Goal: Use online tool/utility: Utilize a website feature to perform a specific function

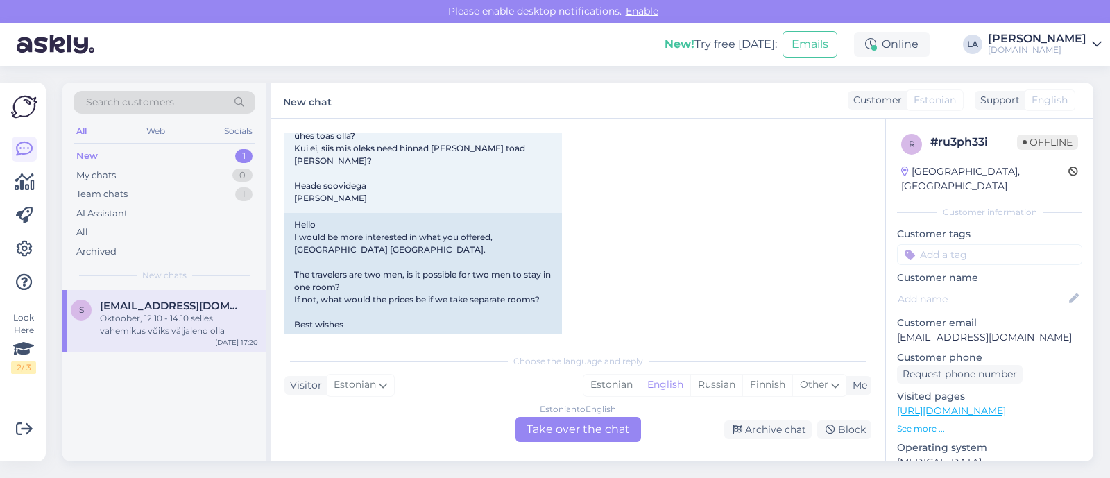
scroll to position [48, 0]
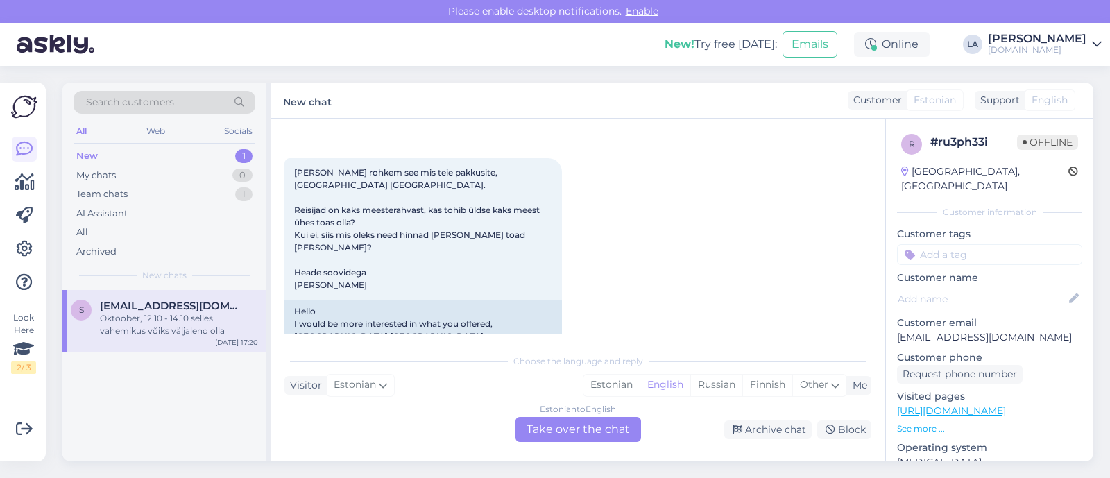
click at [577, 431] on div "Estonian to English Take over the chat" at bounding box center [578, 429] width 126 height 25
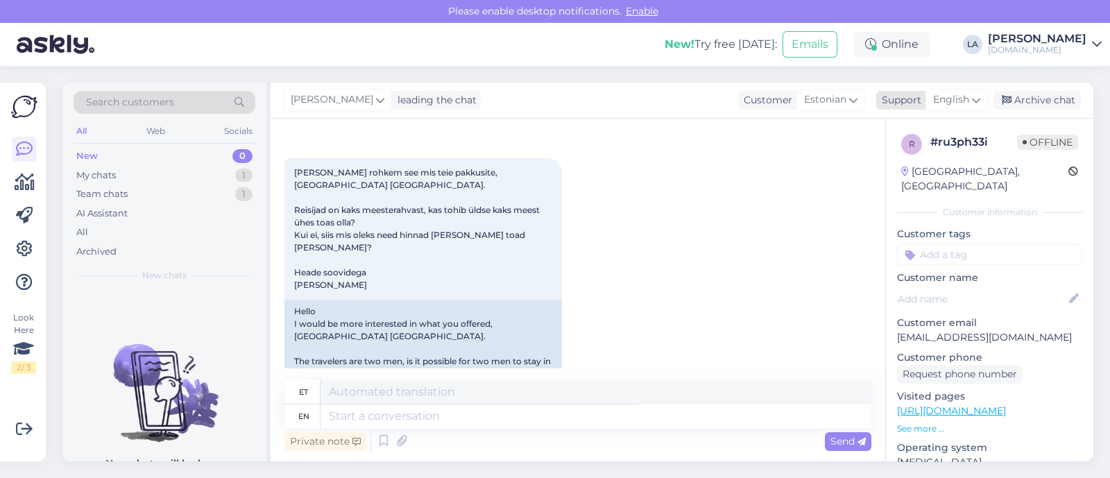
click at [956, 98] on span "English" at bounding box center [951, 99] width 36 height 15
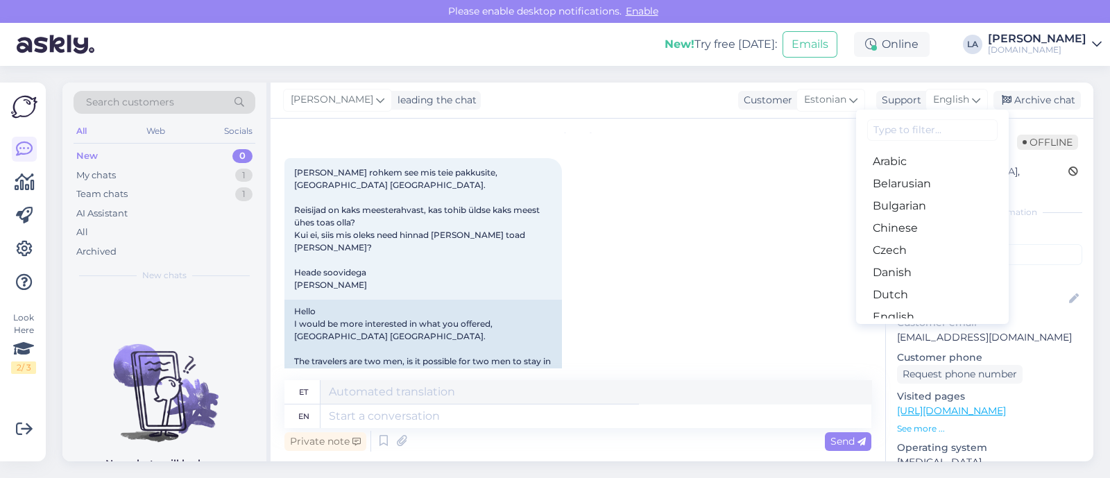
click at [907, 328] on link "Estonian" at bounding box center [932, 339] width 153 height 22
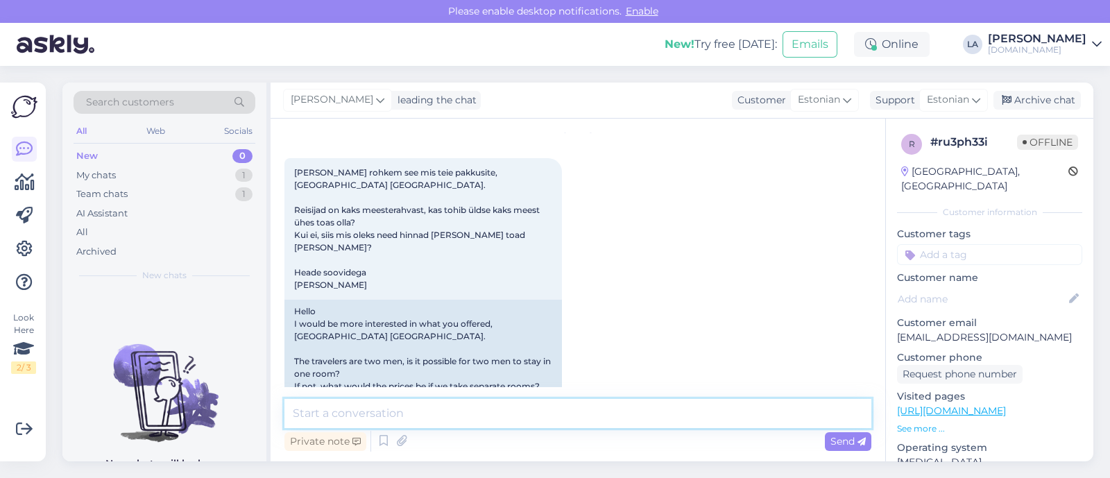
click at [529, 417] on textarea at bounding box center [577, 413] width 587 height 29
paste textarea "Amwaj Beach Club Abu Soma 4*"
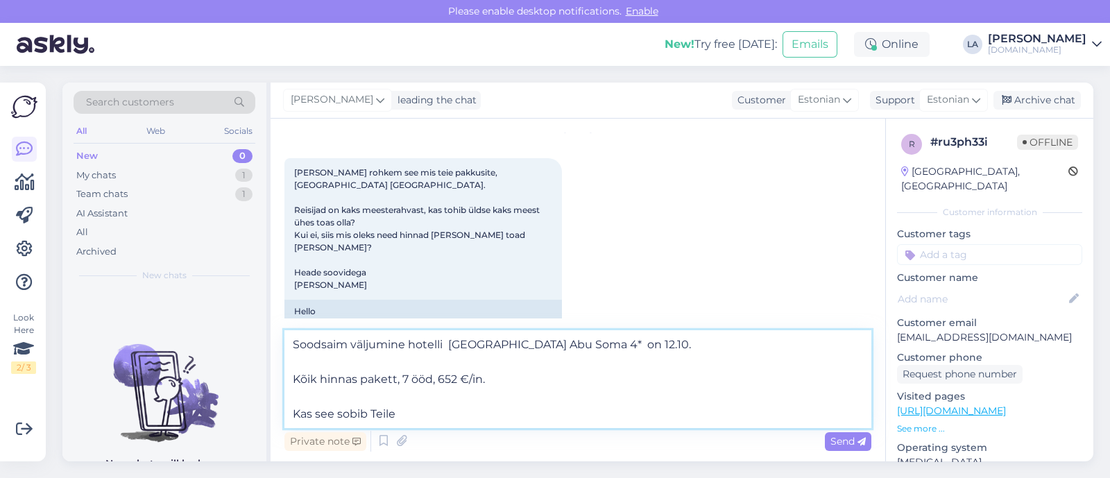
type textarea "Soodsaim väljumine hotelli [GEOGRAPHIC_DATA] Abu Soma 4* on 12.10. Kõik hinnas …"
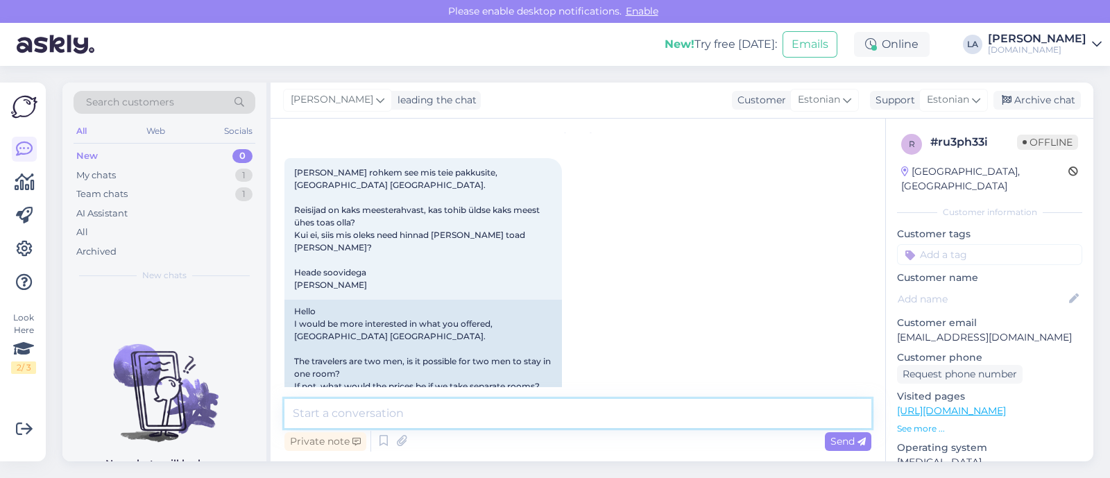
scroll to position [402, 0]
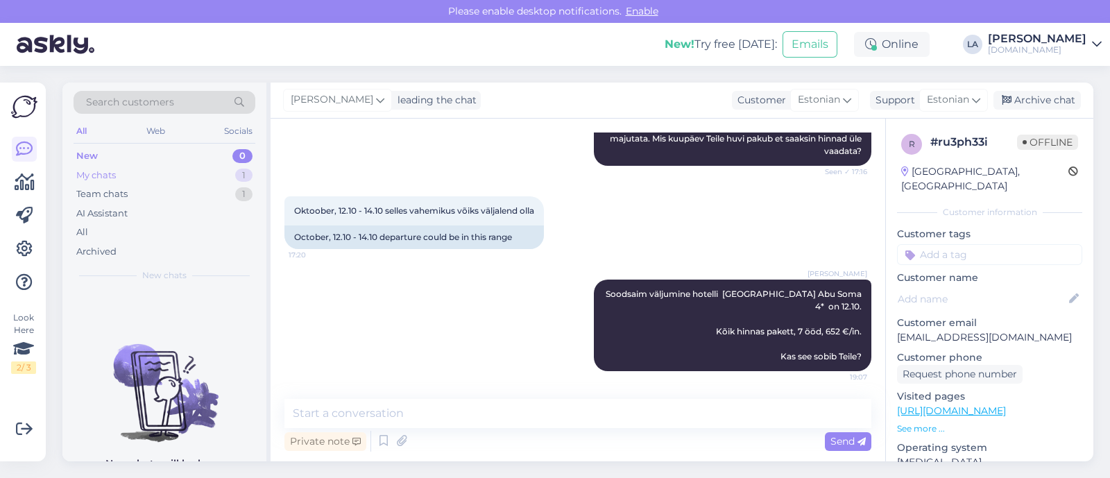
click at [216, 171] on div "My chats 1" at bounding box center [165, 175] width 182 height 19
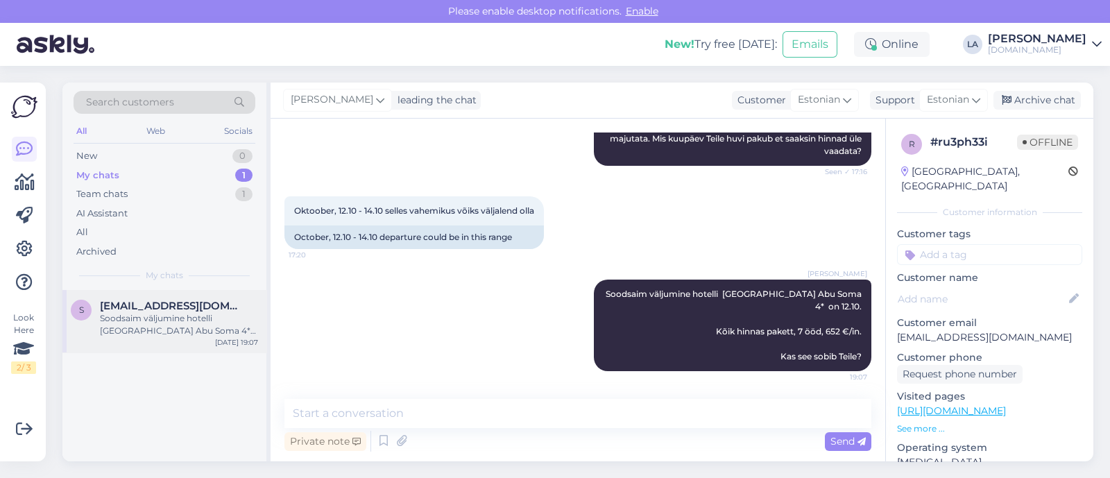
click at [205, 303] on span "[EMAIL_ADDRESS][DOMAIN_NAME]" at bounding box center [172, 306] width 144 height 12
click at [1044, 101] on div "Archive chat" at bounding box center [1036, 100] width 87 height 19
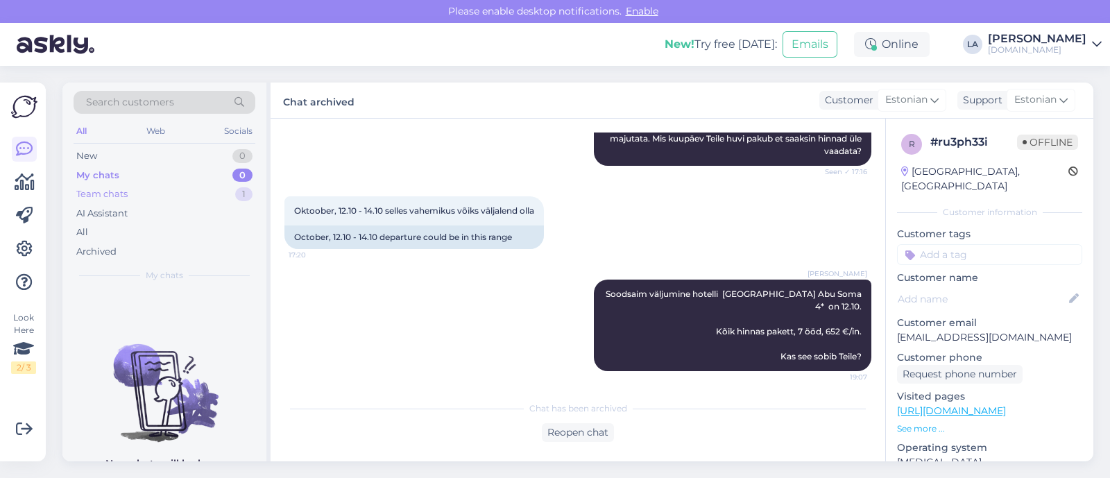
click at [179, 199] on div "Team chats 1" at bounding box center [165, 193] width 182 height 19
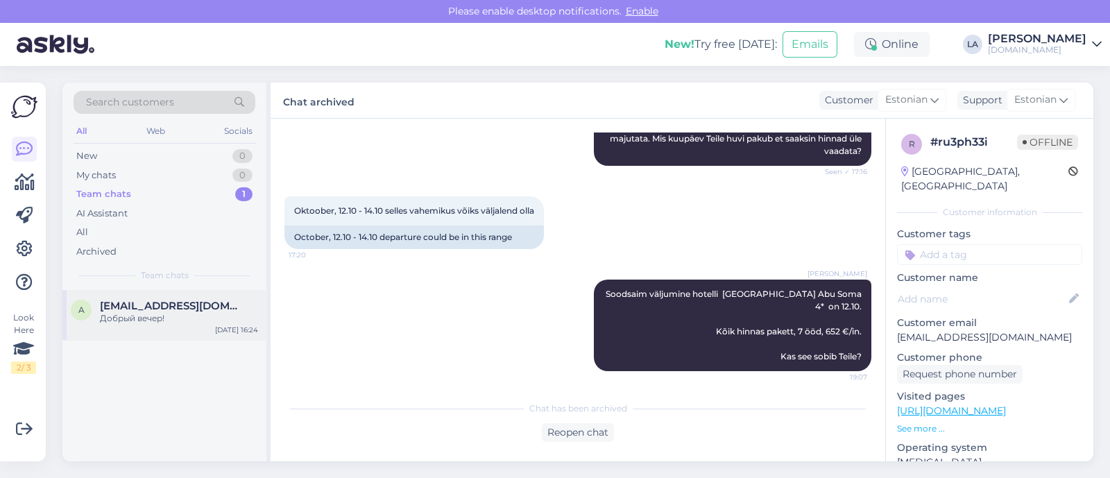
click at [187, 312] on div "Добрый вечер!" at bounding box center [179, 318] width 158 height 12
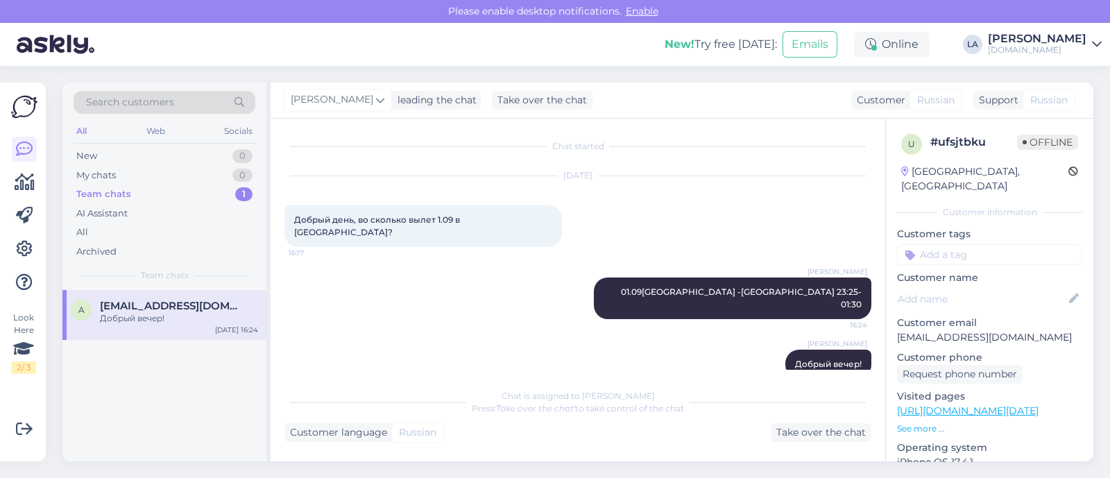
scroll to position [0, 0]
